Goal: Use online tool/utility: Utilize a website feature to perform a specific function

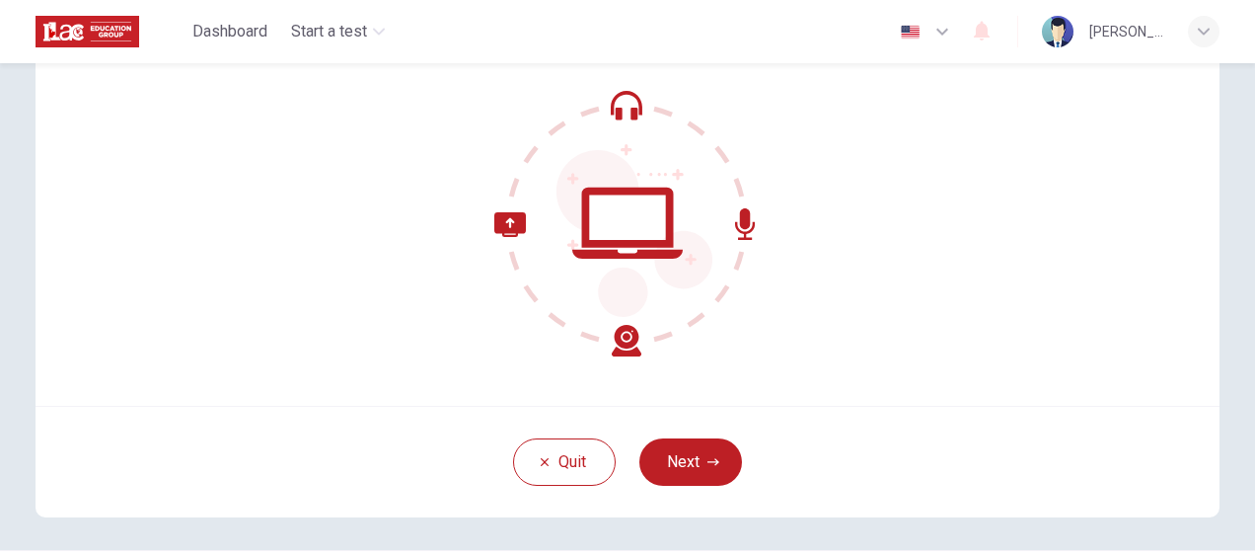
scroll to position [197, 0]
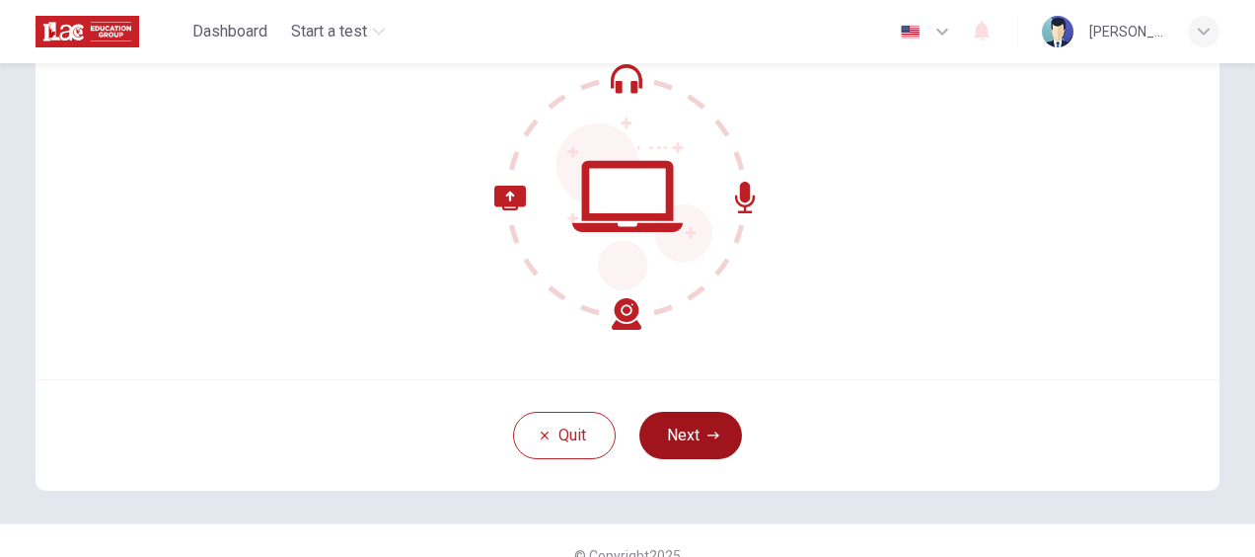
click at [687, 428] on button "Next" at bounding box center [691, 435] width 103 height 47
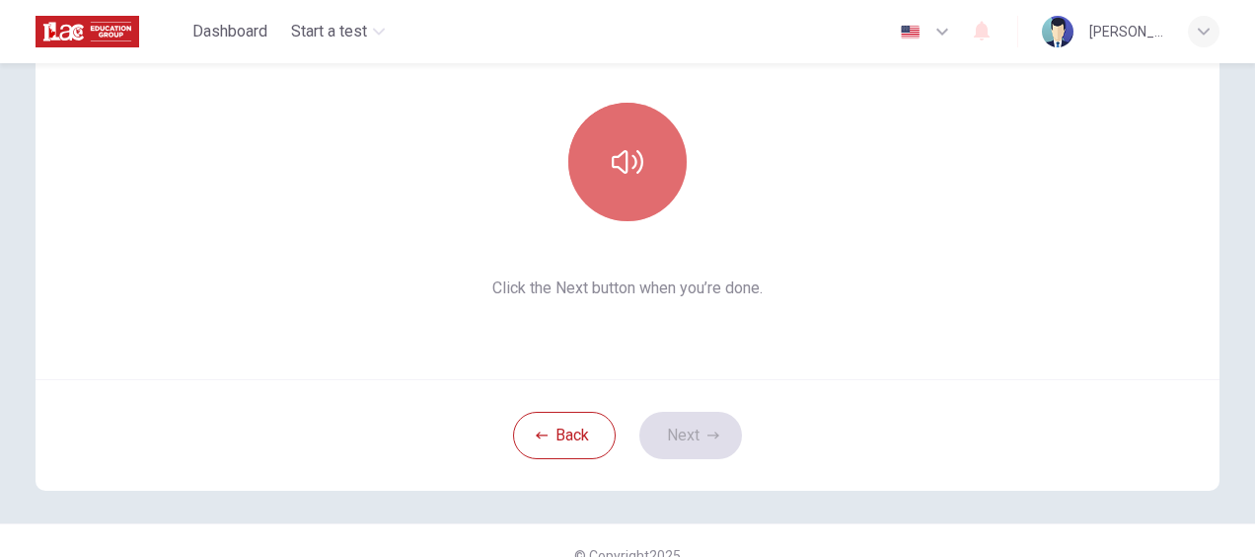
click at [605, 160] on button "button" at bounding box center [627, 162] width 118 height 118
click at [614, 164] on icon "button" at bounding box center [628, 162] width 32 height 32
click at [620, 161] on icon "button" at bounding box center [628, 162] width 32 height 32
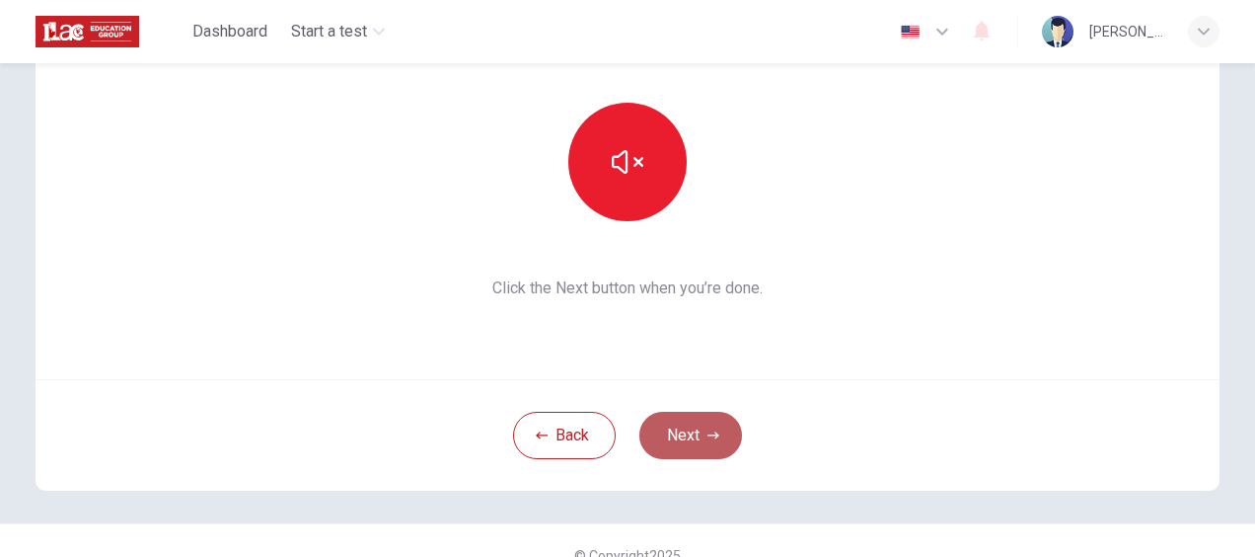
click at [683, 435] on button "Next" at bounding box center [691, 435] width 103 height 47
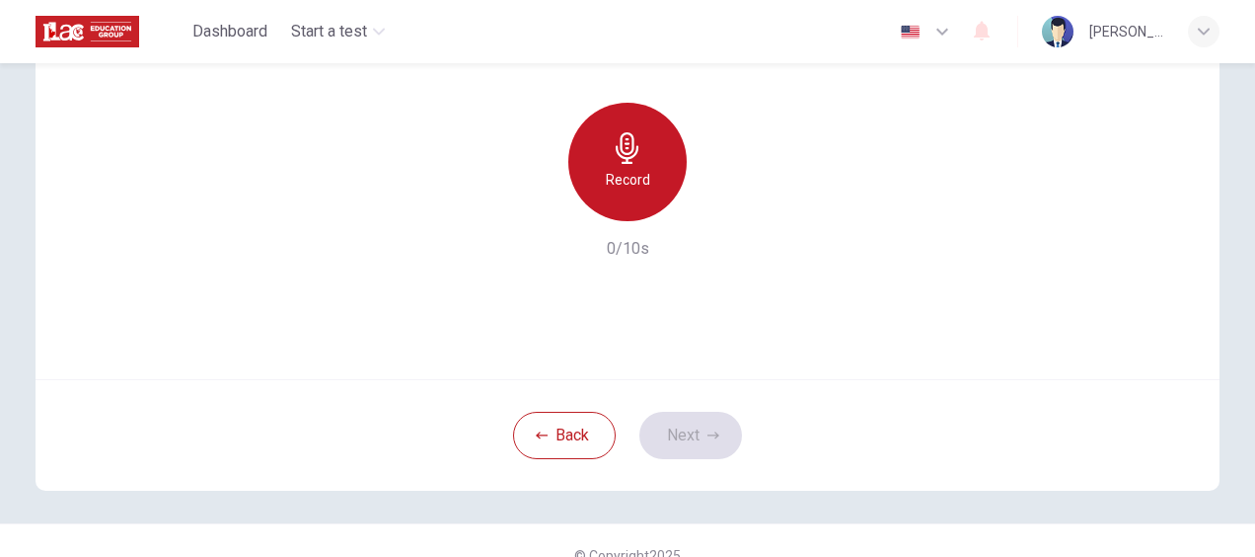
click at [626, 163] on icon "button" at bounding box center [627, 148] width 23 height 32
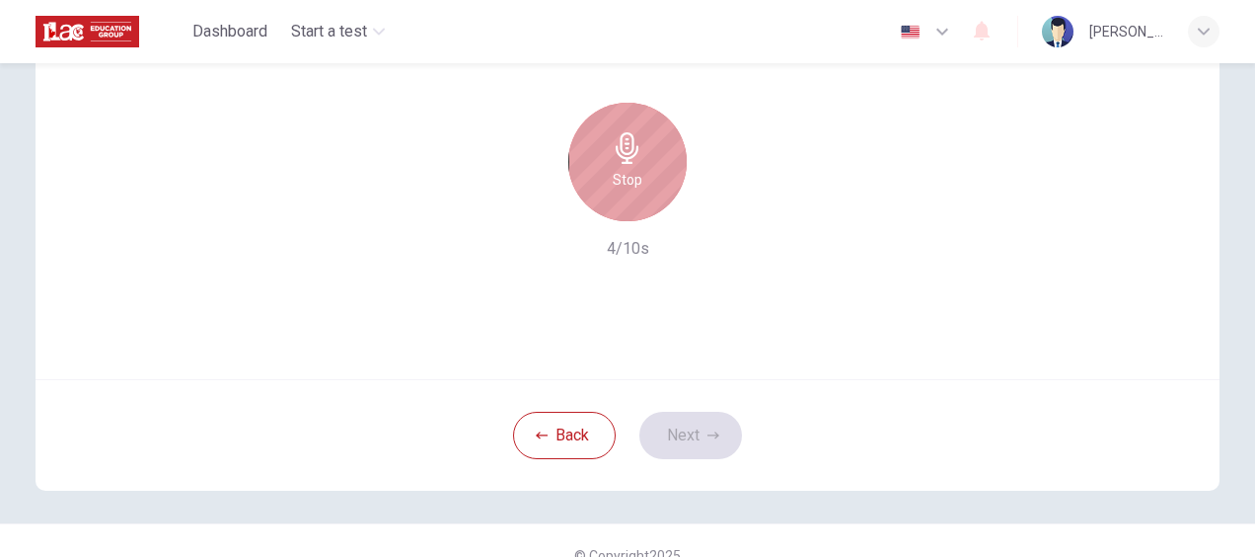
click at [622, 171] on h6 "Stop" at bounding box center [628, 180] width 30 height 24
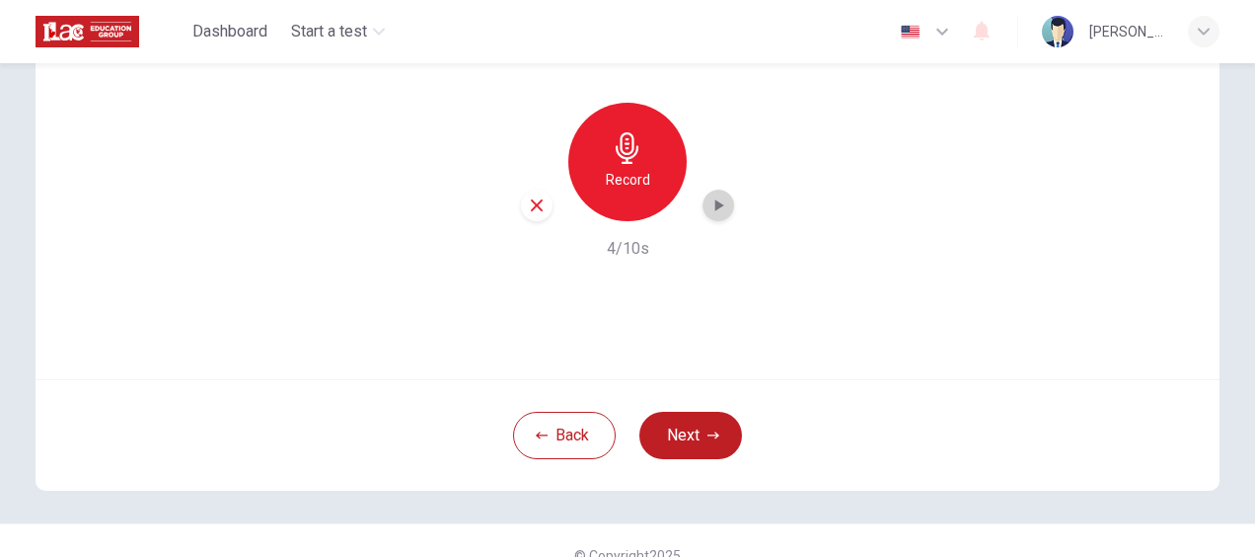
click at [716, 207] on icon "button" at bounding box center [720, 205] width 9 height 12
click at [716, 200] on icon "button" at bounding box center [720, 205] width 9 height 12
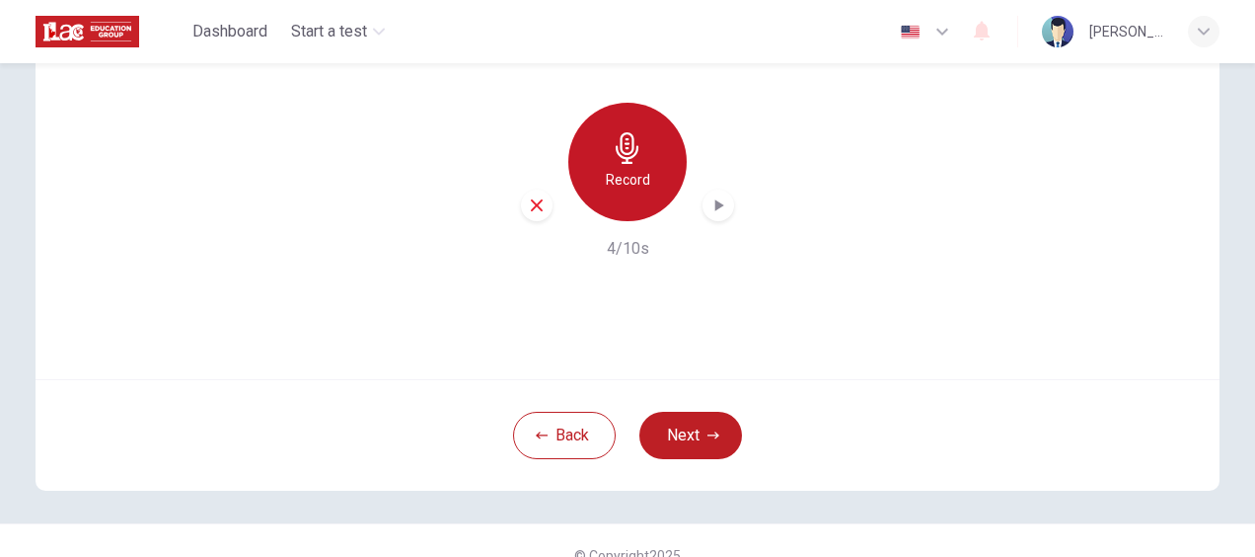
click at [625, 150] on icon "button" at bounding box center [628, 148] width 32 height 32
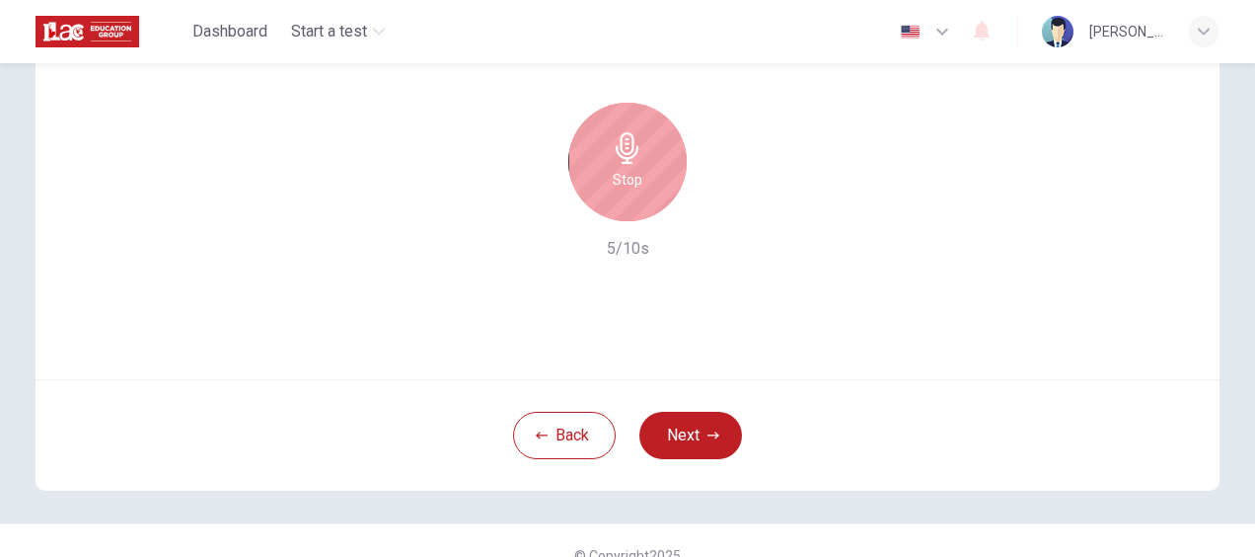
click at [621, 158] on icon "button" at bounding box center [627, 148] width 23 height 32
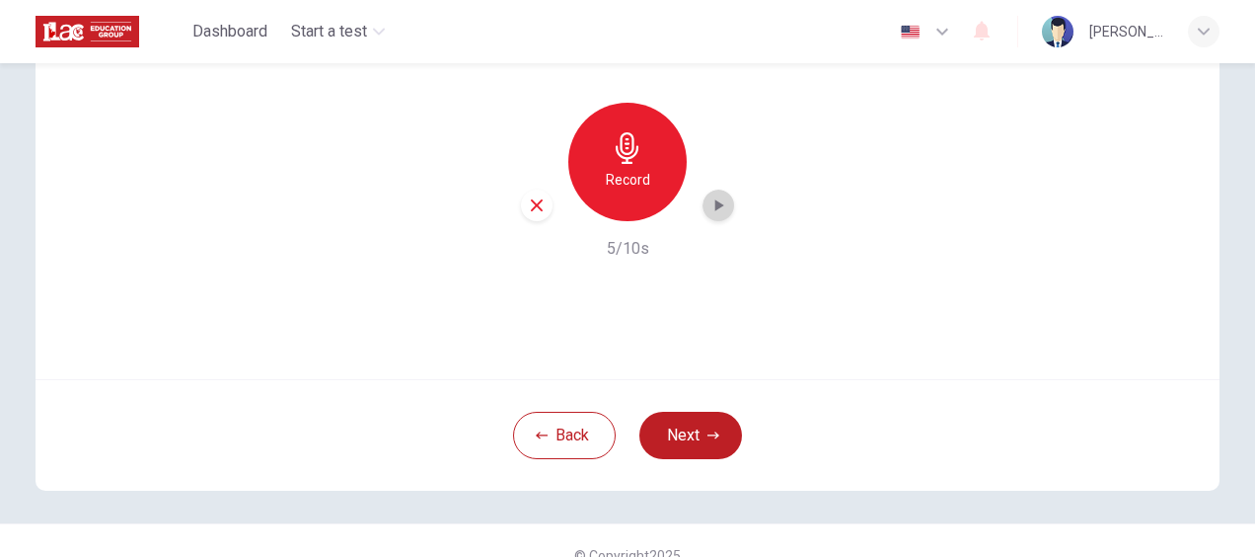
click at [716, 207] on icon "button" at bounding box center [720, 205] width 9 height 12
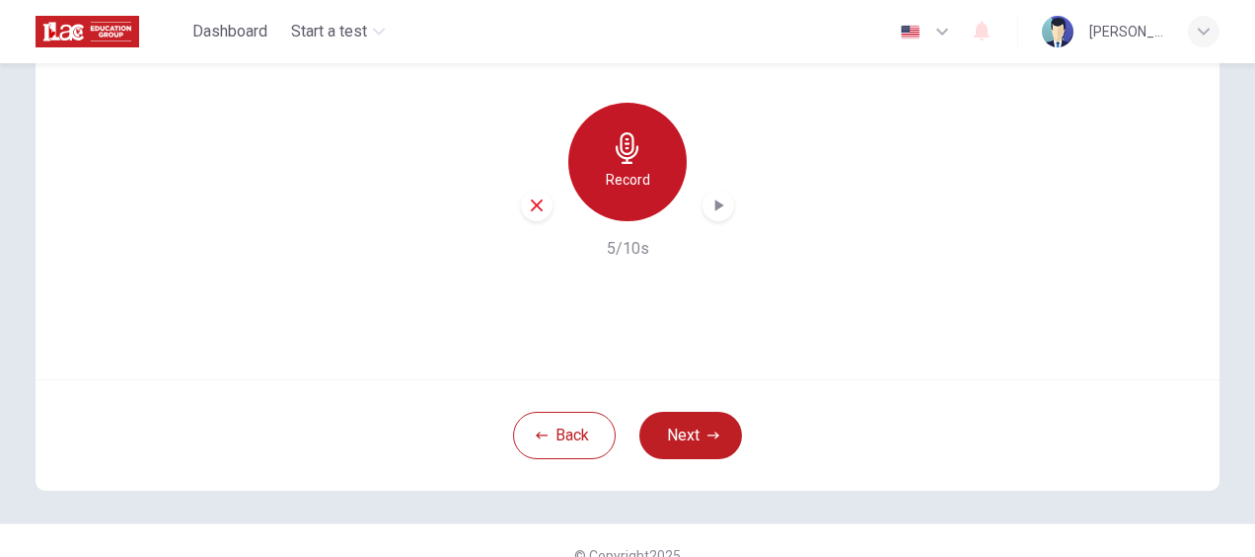
click at [622, 167] on div "Record" at bounding box center [627, 162] width 118 height 118
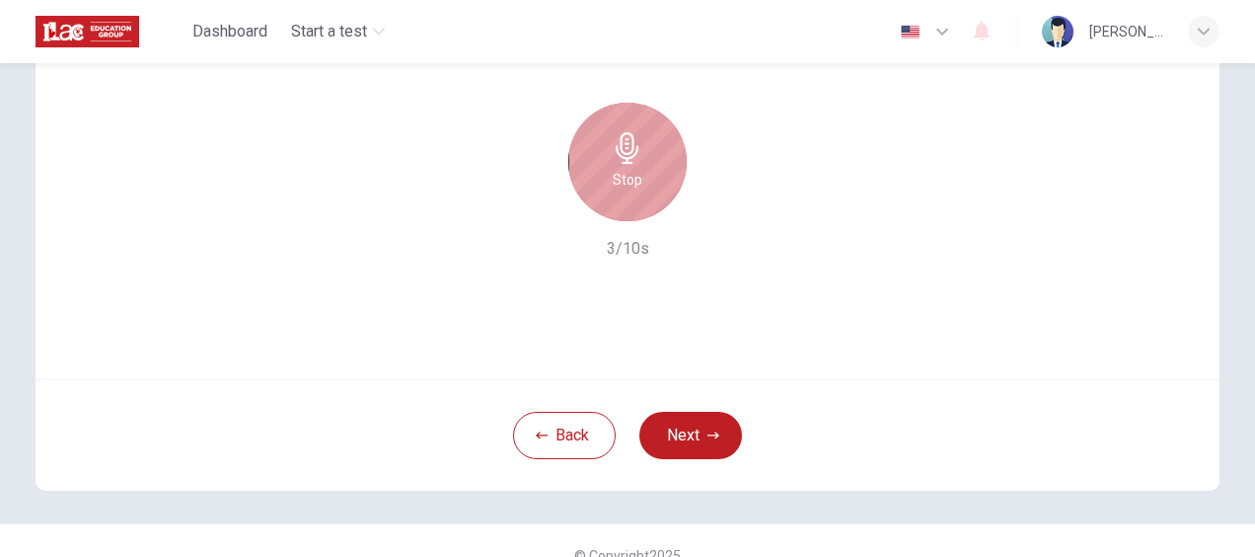
click at [629, 168] on h6 "Stop" at bounding box center [628, 180] width 30 height 24
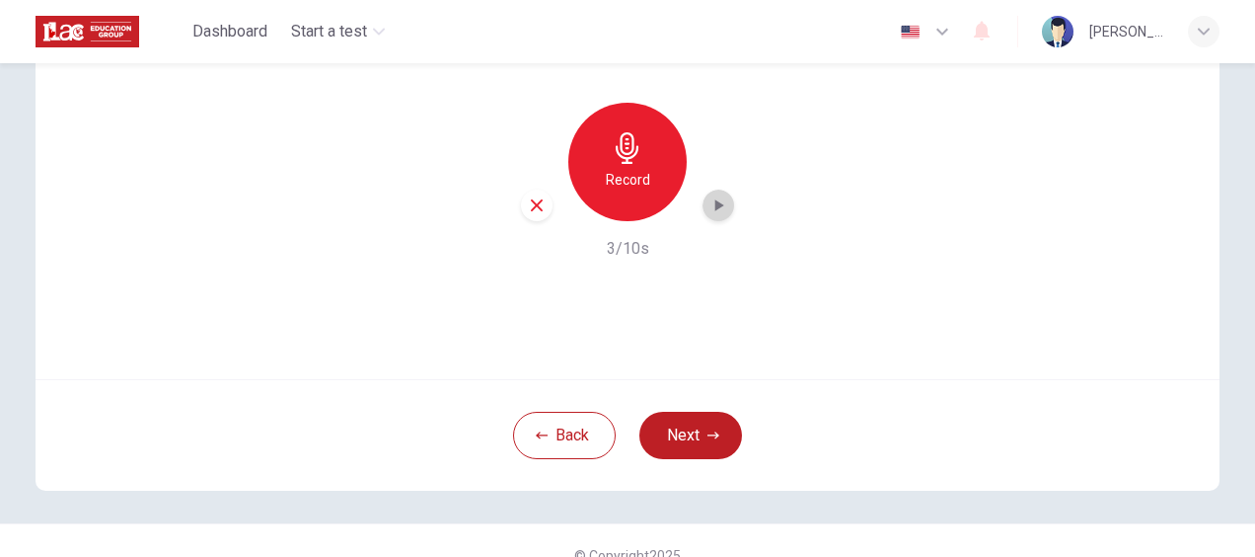
click at [717, 201] on icon "button" at bounding box center [719, 205] width 20 height 20
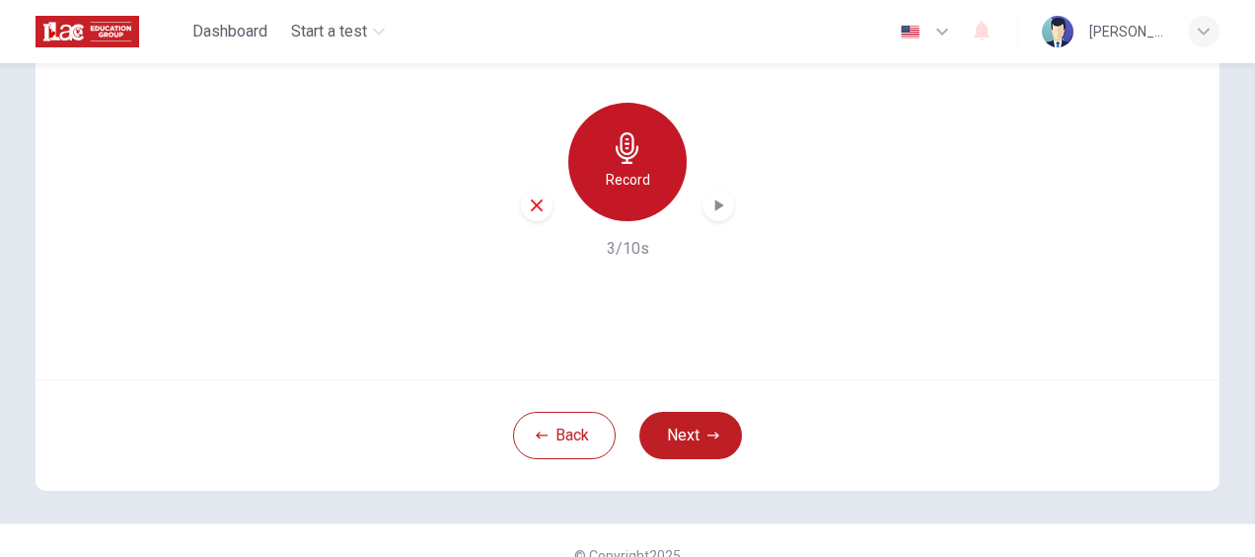
click at [616, 166] on div "Record" at bounding box center [627, 162] width 118 height 118
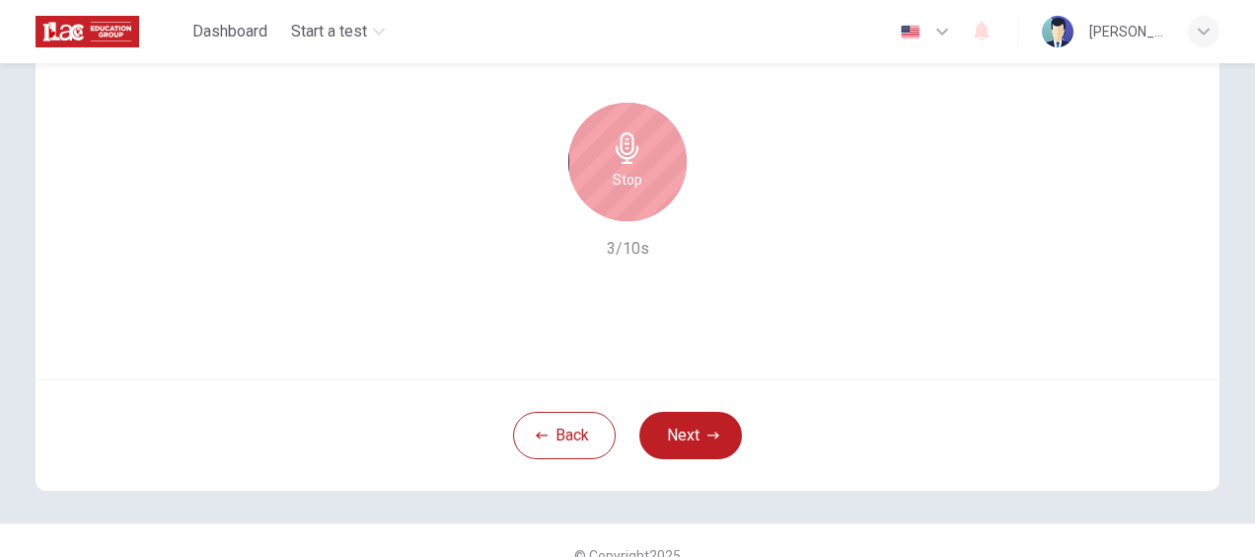
click at [628, 170] on h6 "Stop" at bounding box center [628, 180] width 30 height 24
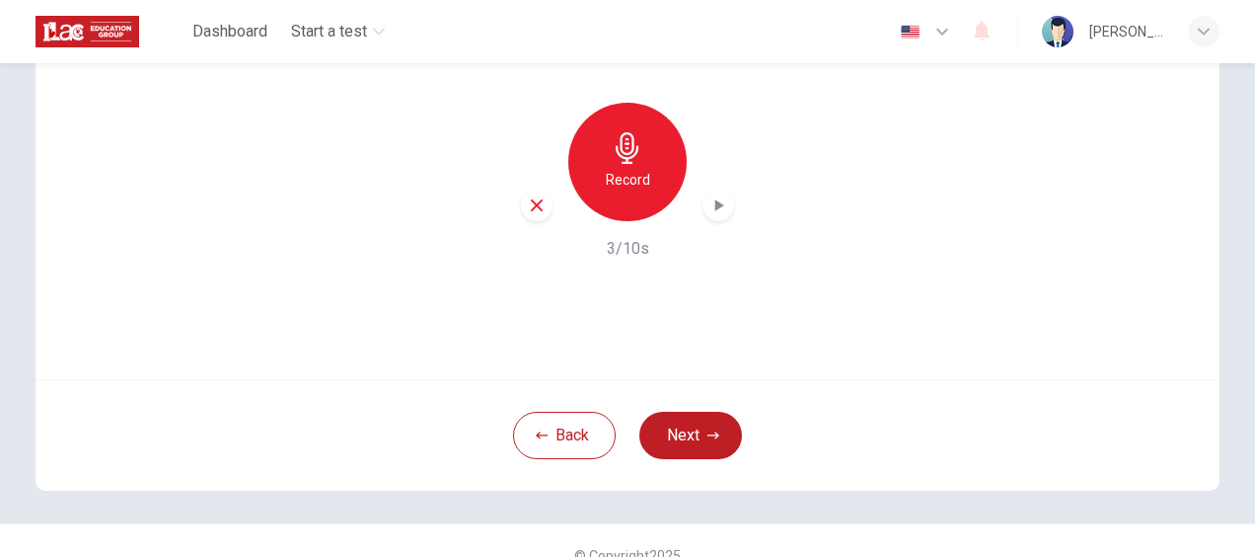
click at [716, 206] on icon "button" at bounding box center [720, 205] width 9 height 12
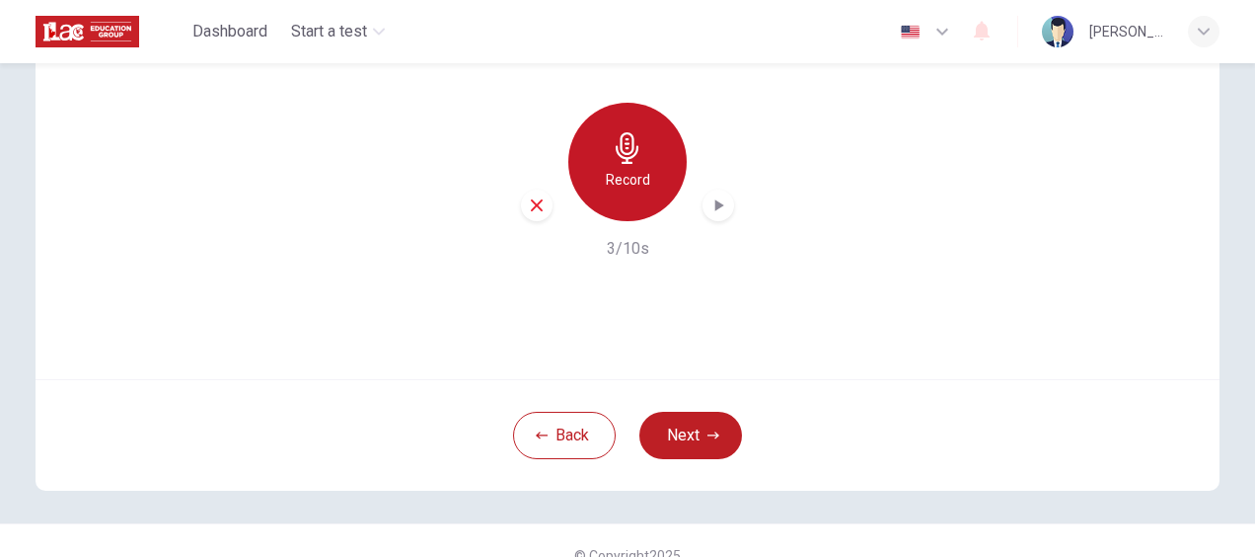
click at [618, 176] on h6 "Record" at bounding box center [628, 180] width 44 height 24
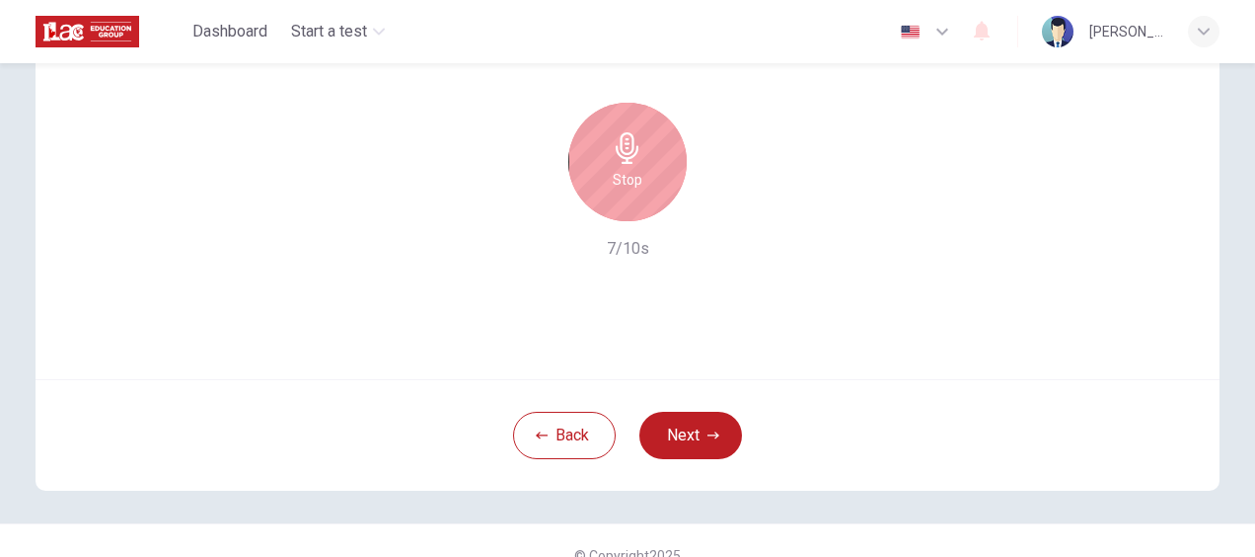
click at [630, 152] on icon "button" at bounding box center [628, 148] width 32 height 32
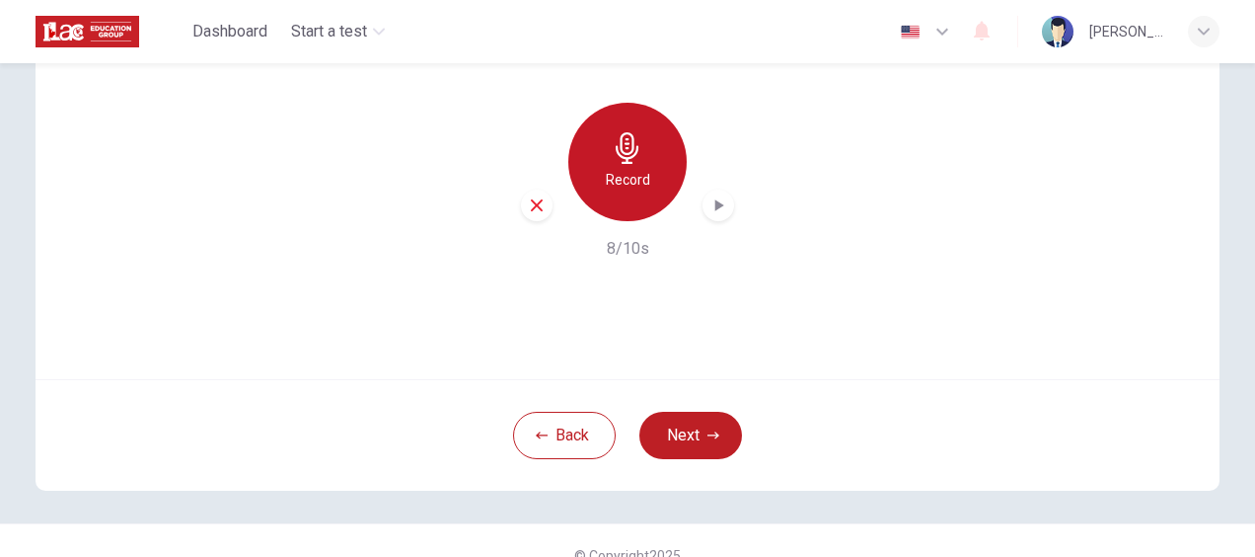
click at [624, 165] on div "Record" at bounding box center [627, 162] width 118 height 118
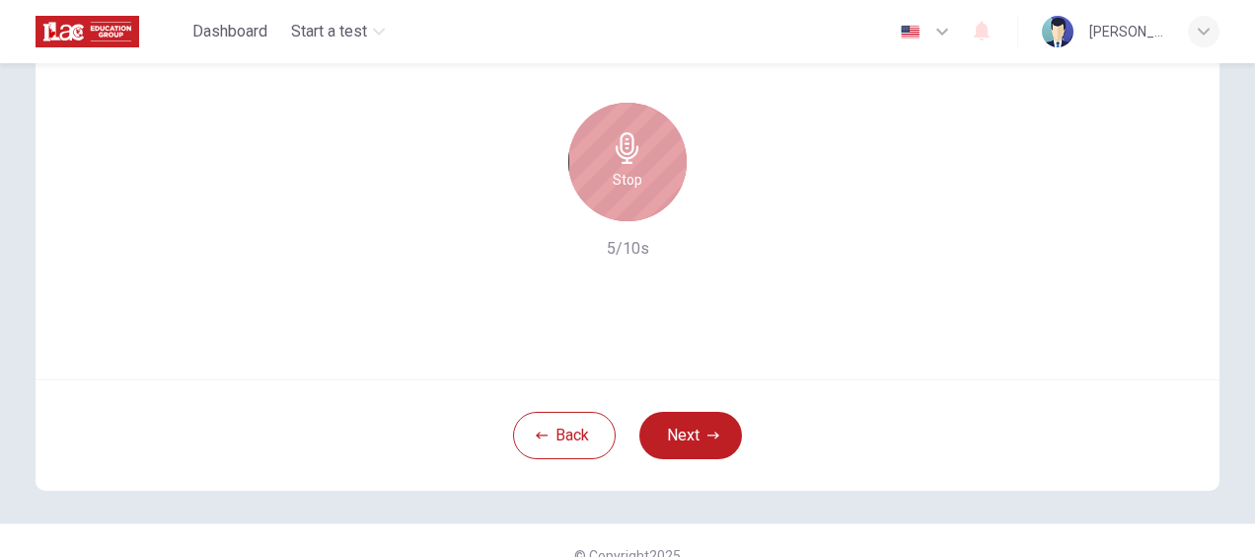
click at [626, 155] on icon "button" at bounding box center [628, 148] width 32 height 32
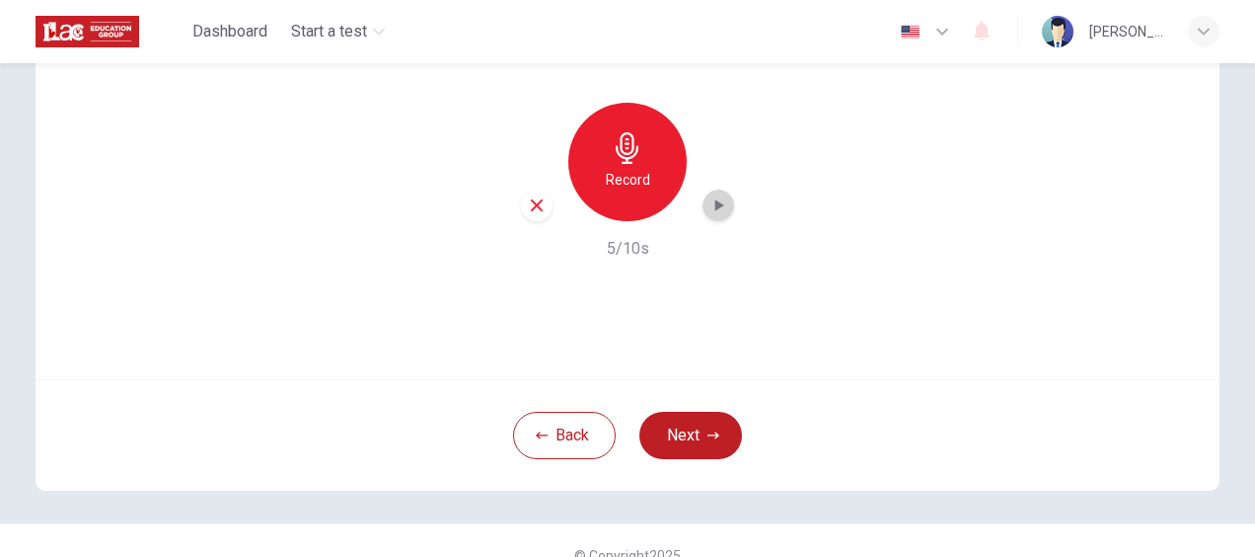
click at [716, 205] on icon "button" at bounding box center [720, 205] width 9 height 12
click at [628, 175] on h6 "Record" at bounding box center [628, 180] width 44 height 24
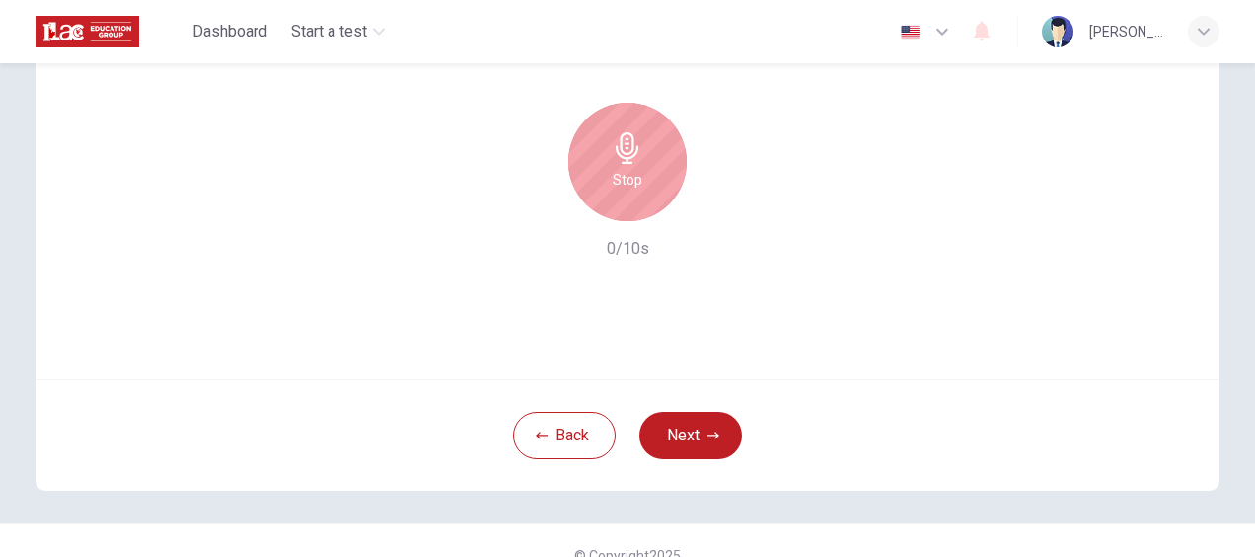
click at [628, 175] on h6 "Stop" at bounding box center [628, 180] width 30 height 24
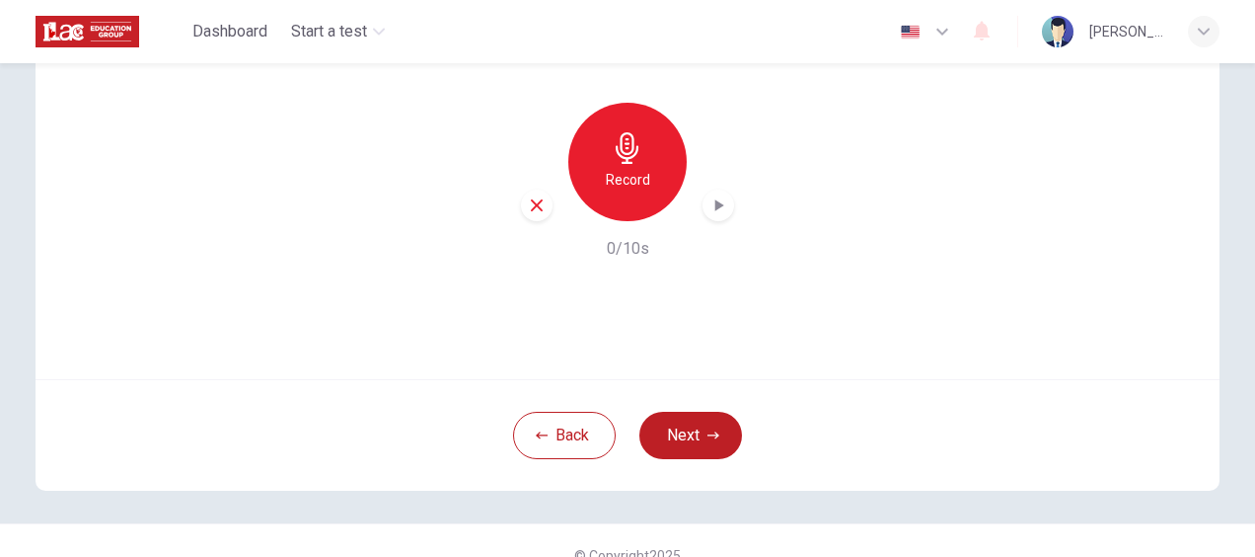
click at [628, 175] on h6 "Record" at bounding box center [628, 180] width 44 height 24
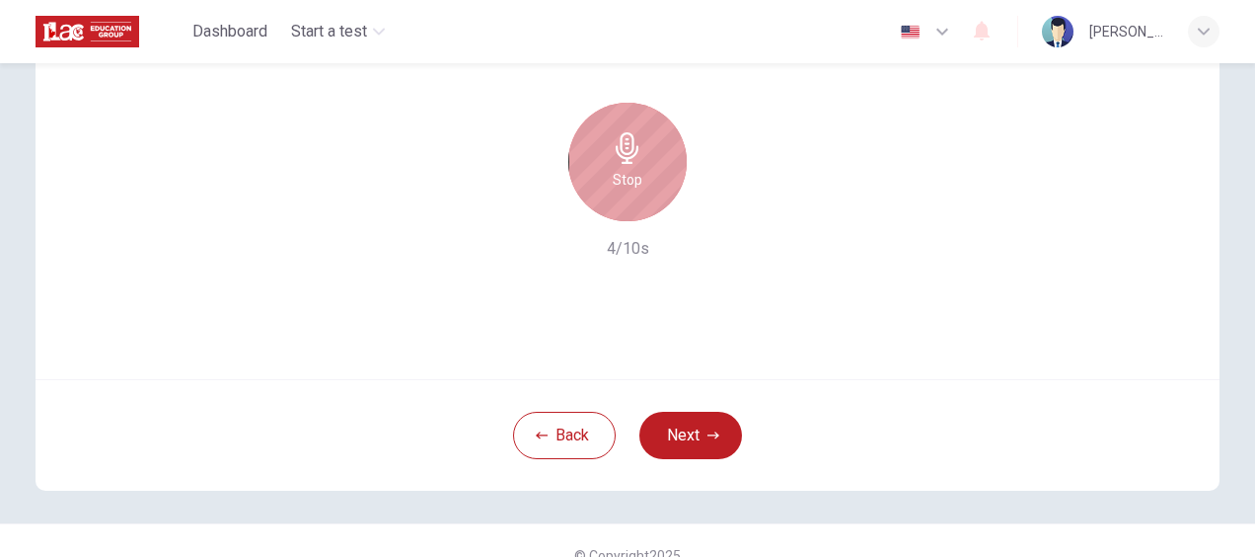
click at [628, 175] on h6 "Stop" at bounding box center [628, 180] width 30 height 24
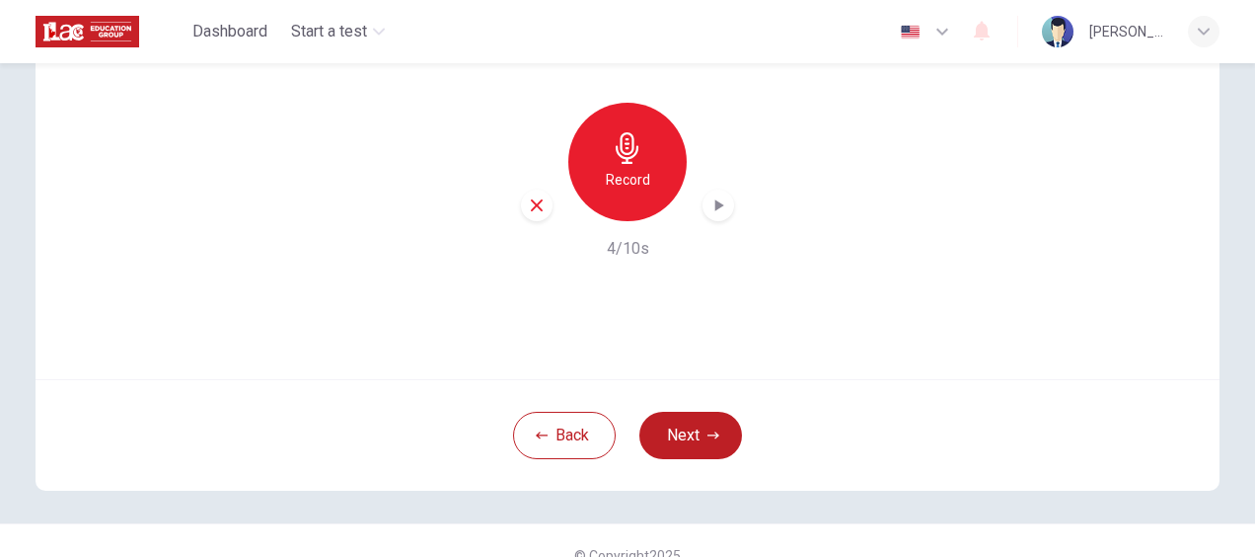
click at [717, 203] on icon "button" at bounding box center [719, 205] width 20 height 20
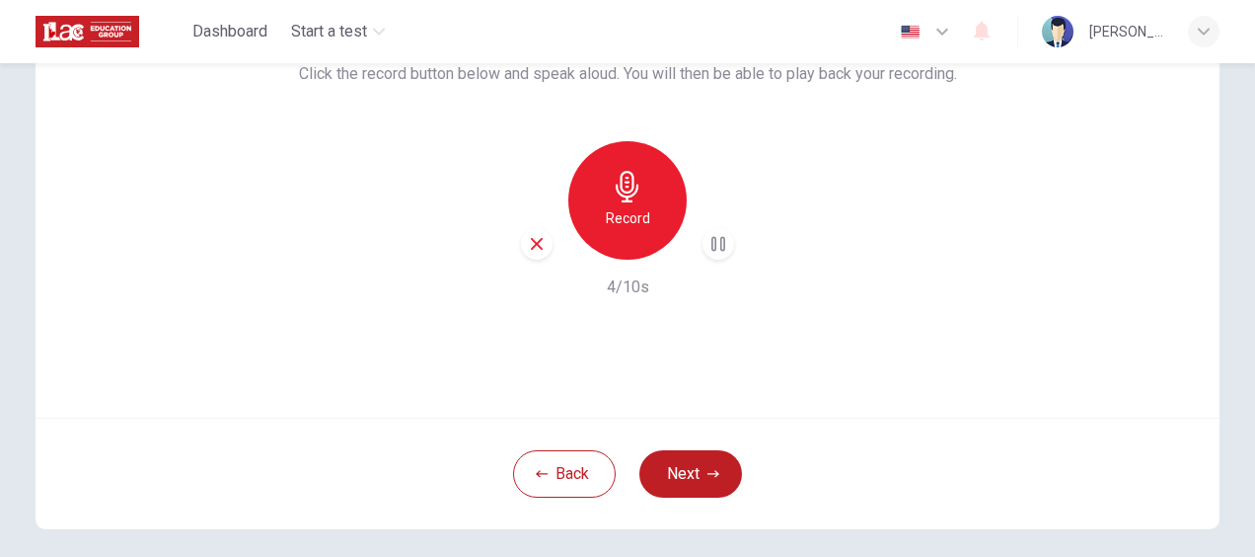
scroll to position [128, 0]
